Goal: Transaction & Acquisition: Purchase product/service

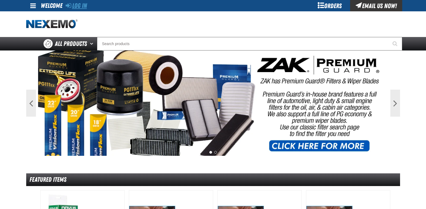
click at [80, 5] on link "Log In" at bounding box center [76, 6] width 21 height 8
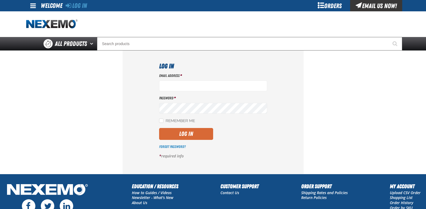
type input "[EMAIL_ADDRESS][DOMAIN_NAME]"
click at [186, 132] on button "Log In" at bounding box center [186, 134] width 54 height 12
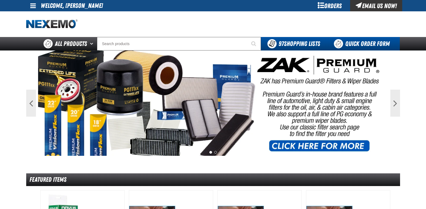
click at [381, 42] on link "Quick Order Form" at bounding box center [363, 44] width 73 height 14
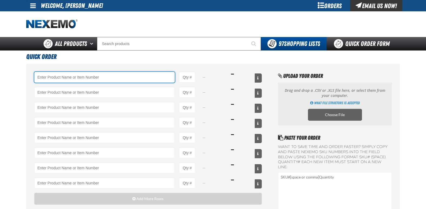
drag, startPoint x: 69, startPoint y: 77, endPoint x: 66, endPoint y: 75, distance: 4.1
click at [68, 76] on input "Product" at bounding box center [104, 77] width 141 height 11
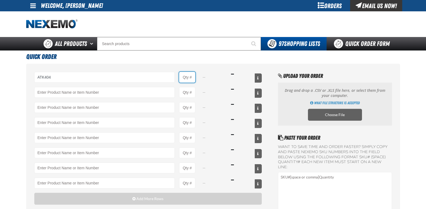
click at [191, 76] on input "Product Quantity" at bounding box center [187, 77] width 16 height 11
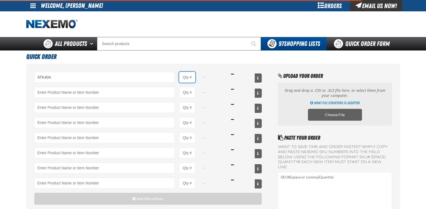
type input "ATK404 - Automatic Transmission Service Kit - ZAK Products"
type input "1"
select select "kit"
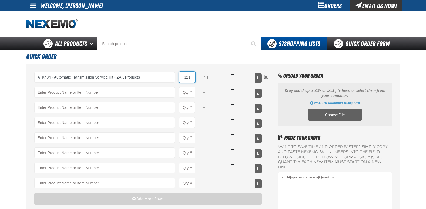
click at [192, 76] on input "121" at bounding box center [187, 77] width 16 height 11
type input "1"
type input "12"
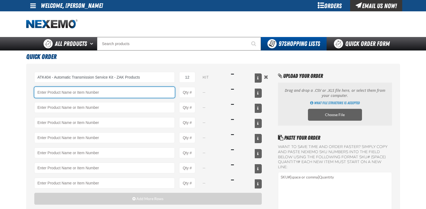
click at [59, 94] on input "Product" at bounding box center [104, 92] width 141 height 11
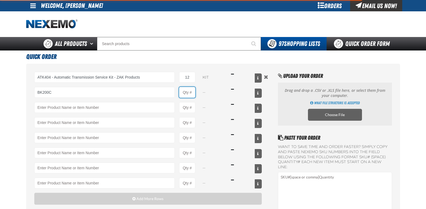
click at [194, 92] on input "Product Quantity" at bounding box center [187, 92] width 16 height 11
type input "BK200C - DOT 4 Brake Fluid Cleaner Kit - ZAK Products"
type input "1"
select select "kit"
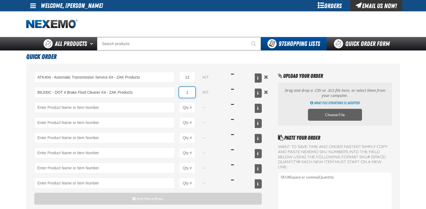
click at [193, 91] on input "1" at bounding box center [187, 92] width 16 height 11
type input "24"
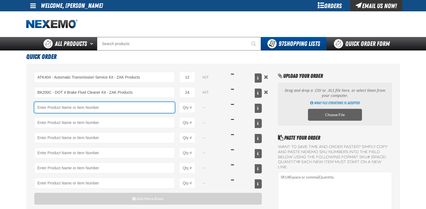
click at [89, 108] on input "Product" at bounding box center [104, 107] width 141 height 11
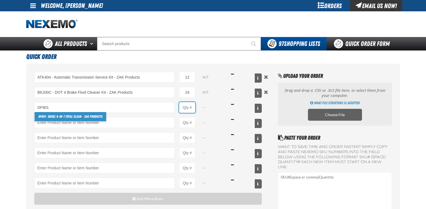
click at [193, 108] on input "Product Quantity" at bounding box center [187, 107] width 16 height 11
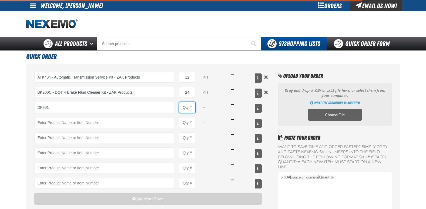
type input "DF801 - DIESEL 8-in-1 TOTAL CLEAN - ZAK Products"
type input "1"
select select "bottle"
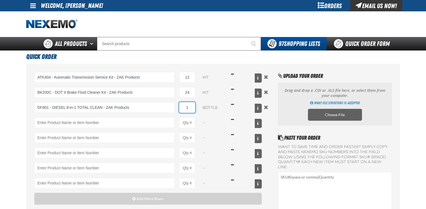
click at [193, 108] on input "1" at bounding box center [187, 107] width 16 height 11
type input "12"
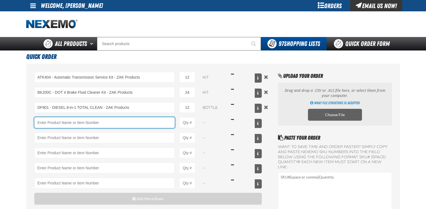
click at [83, 122] on input "Product" at bounding box center [104, 122] width 141 height 11
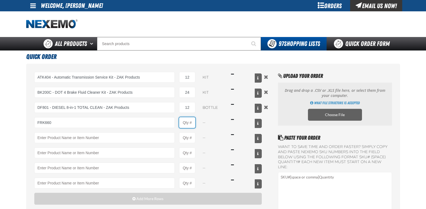
click at [194, 123] on input "Product Quantity" at bounding box center [187, 122] width 16 height 11
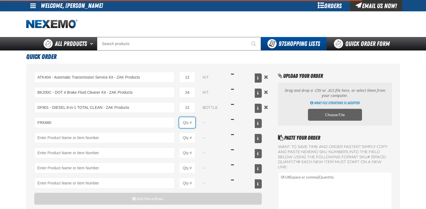
type input "FRK660 - Fuel Rail Induction Kit - ZAK Products"
type input "1"
select select "kit"
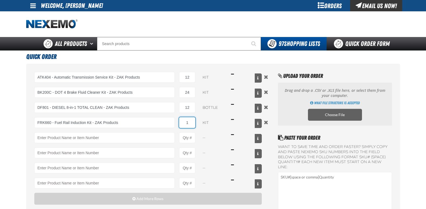
click at [192, 122] on input "1" at bounding box center [187, 122] width 16 height 11
type input "12"
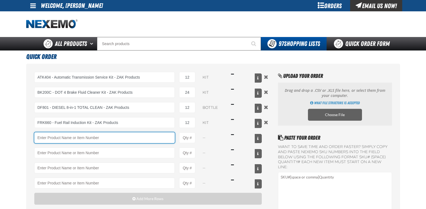
click at [109, 138] on input "Product" at bounding box center [104, 137] width 141 height 11
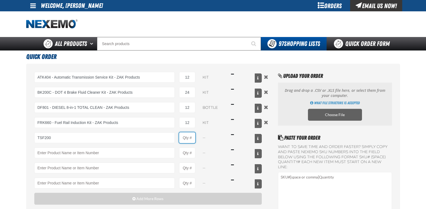
click at [195, 138] on input "Product Quantity" at bounding box center [187, 137] width 16 height 11
type input "TSF200 - 2-Step GDI Intake Cleaning Service"
type input "1"
select select "kit"
click at [192, 137] on input "1" at bounding box center [187, 137] width 16 height 11
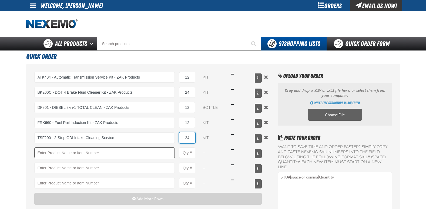
type input "24"
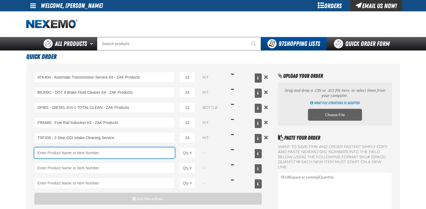
click at [73, 151] on input "Product" at bounding box center [104, 153] width 141 height 11
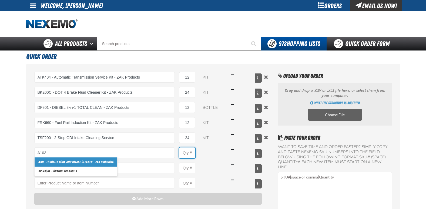
click at [192, 153] on input "Product Quantity" at bounding box center [187, 153] width 16 height 11
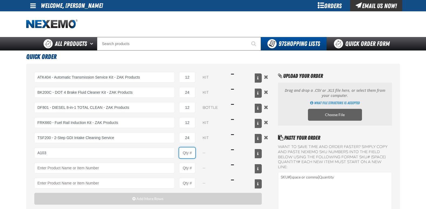
type input "A103 - Throttle Body and Intake Cleaner - ZAK Products"
type input "1"
select select "can"
click at [192, 153] on input "1" at bounding box center [187, 153] width 16 height 11
type input "12"
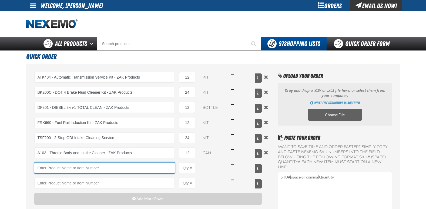
click at [68, 168] on input "Product" at bounding box center [104, 168] width 141 height 11
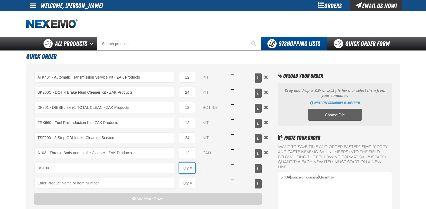
click at [192, 169] on input "Product Quantity" at bounding box center [187, 168] width 16 height 11
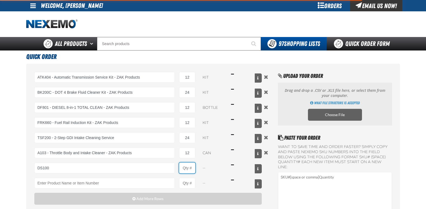
type input "DS100 - Differential Supplement - ZAK Products"
type input "1"
select select "bottle"
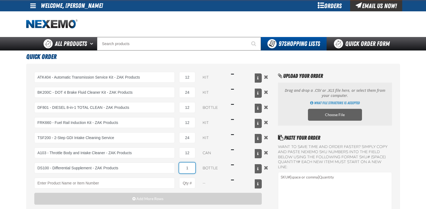
click at [194, 167] on input "1" at bounding box center [187, 168] width 16 height 11
type input "12"
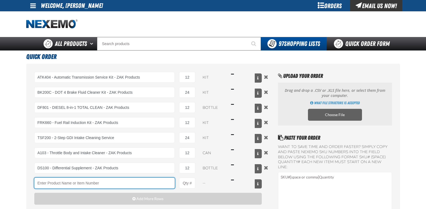
click at [68, 184] on input "Product" at bounding box center [104, 183] width 141 height 11
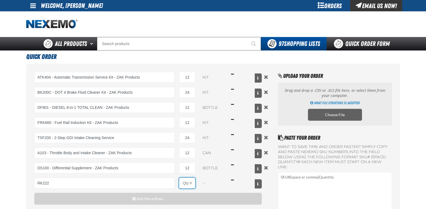
click at [194, 185] on input "Product Quantity" at bounding box center [187, 183] width 16 height 11
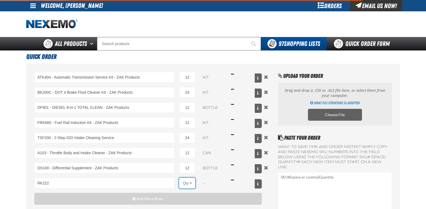
type input "RK222 - Universal Cooling System Service Kit - ZAK Products"
type input "1"
select select "kit"
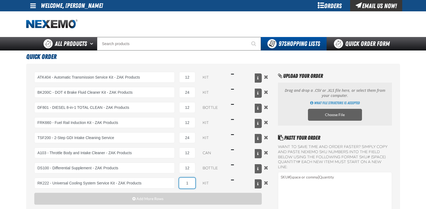
click at [194, 181] on input "1" at bounding box center [187, 183] width 16 height 11
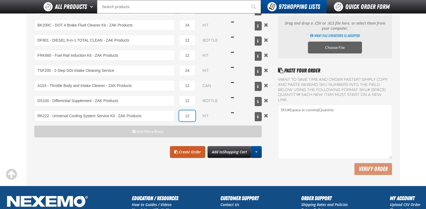
scroll to position [54, 0]
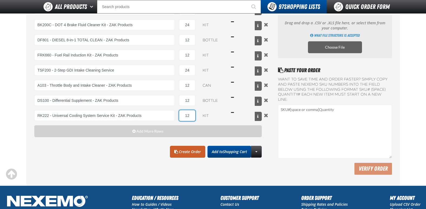
type input "12"
click at [230, 153] on span "Shopping Cart" at bounding box center [235, 151] width 24 height 5
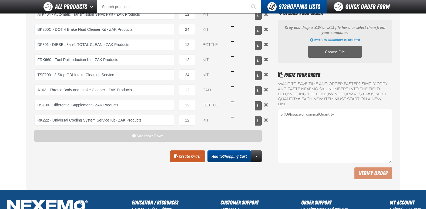
scroll to position [81, 0]
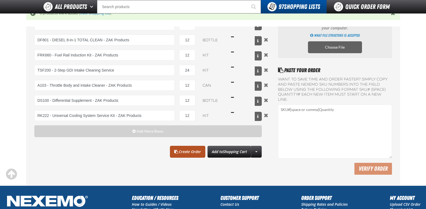
click at [194, 151] on link "Create Order" at bounding box center [187, 152] width 35 height 12
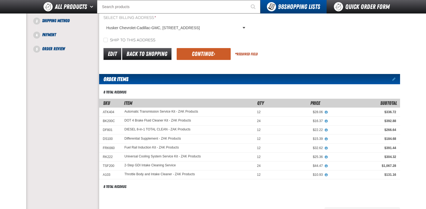
scroll to position [54, 0]
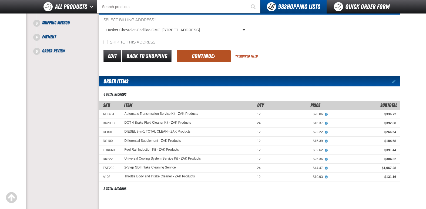
click at [202, 55] on button "Continue" at bounding box center [204, 56] width 54 height 12
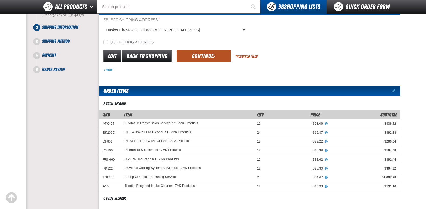
click at [203, 57] on button "Continue" at bounding box center [204, 56] width 54 height 12
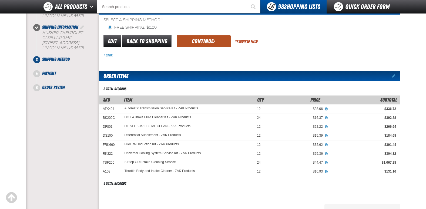
click at [204, 41] on button "Continue" at bounding box center [204, 41] width 54 height 12
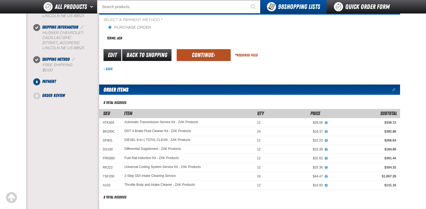
click at [204, 55] on button "Continue" at bounding box center [204, 55] width 54 height 12
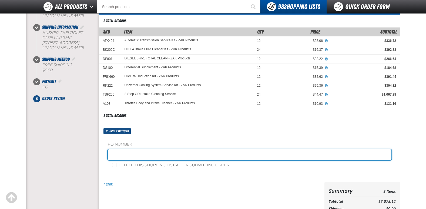
click at [132, 153] on input "text" at bounding box center [250, 154] width 284 height 11
type input "STOCK GM JG"
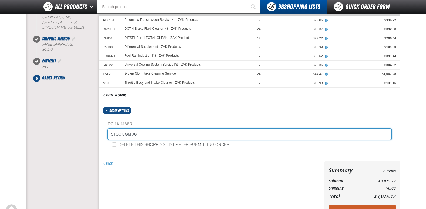
scroll to position [108, 0]
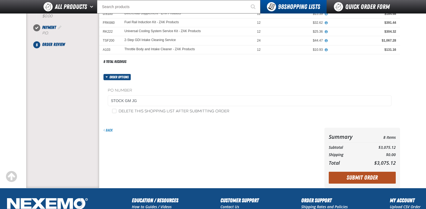
click at [348, 177] on button "Submit Order" at bounding box center [362, 178] width 67 height 12
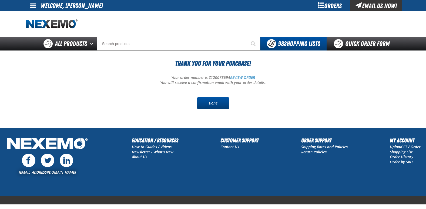
click at [214, 101] on link "Done" at bounding box center [213, 103] width 32 height 12
